Goal: Information Seeking & Learning: Check status

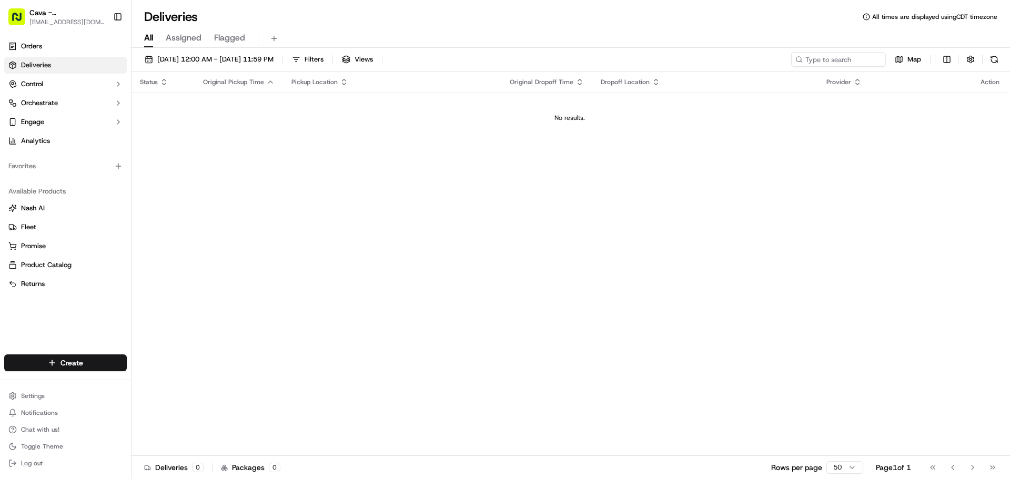
click at [182, 37] on span "Assigned" at bounding box center [184, 38] width 36 height 13
click at [222, 38] on span "Flagged" at bounding box center [229, 38] width 31 height 13
click at [145, 37] on span "All" at bounding box center [148, 38] width 9 height 13
click at [191, 58] on span "[DATE] 12:00 AM - [DATE] 11:59 PM" at bounding box center [215, 59] width 116 height 9
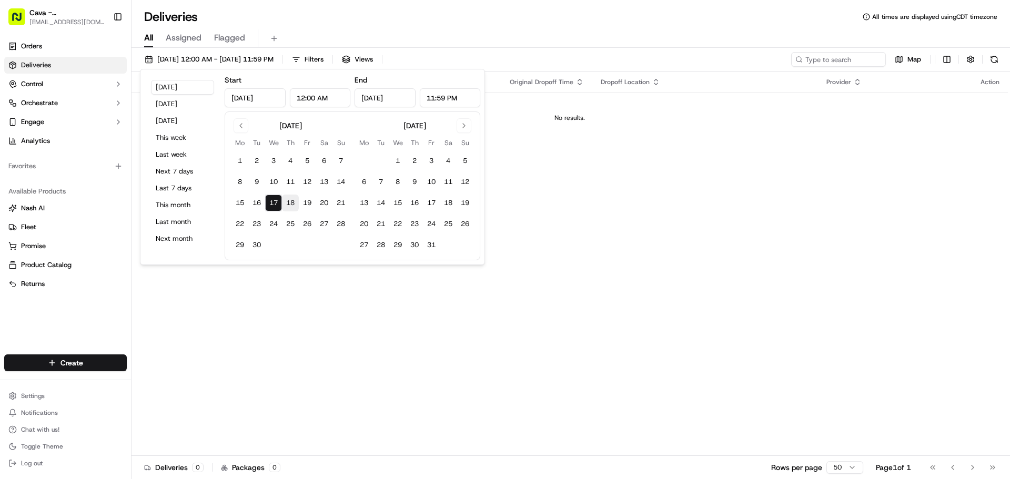
click at [288, 199] on button "18" at bounding box center [290, 203] width 17 height 17
type input "[DATE]"
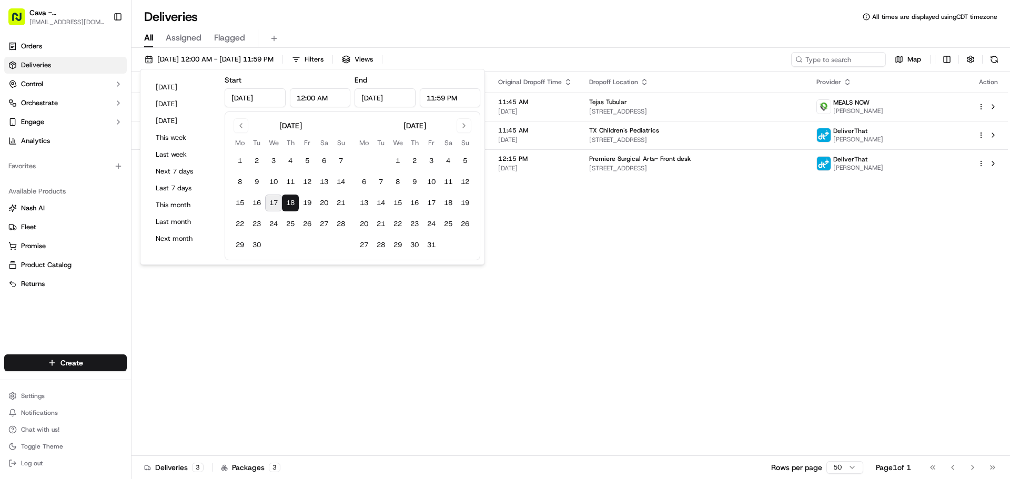
click at [463, 254] on div "[DATE] Mo Tu We Th Fr Sa Su 1 2 3 4 5 6 7 8 9 10 11 12 13 14 15 16 17 18 19 20 …" at bounding box center [353, 186] width 256 height 149
click at [864, 325] on div "Status Original Pickup Time Pickup Location Original Dropoff Time Dropoff Locat…" at bounding box center [570, 264] width 877 height 385
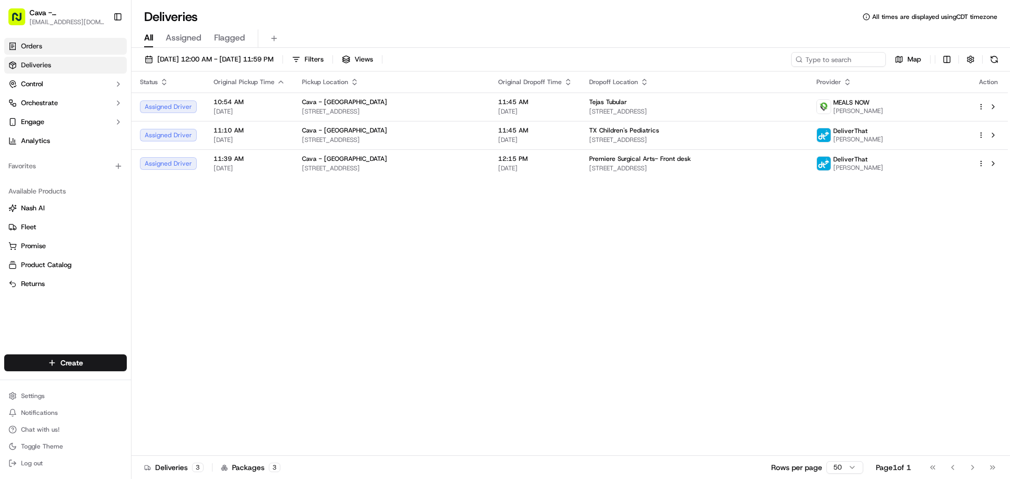
click at [38, 43] on span "Orders" at bounding box center [31, 46] width 21 height 9
